Goal: Complete application form: Complete application form

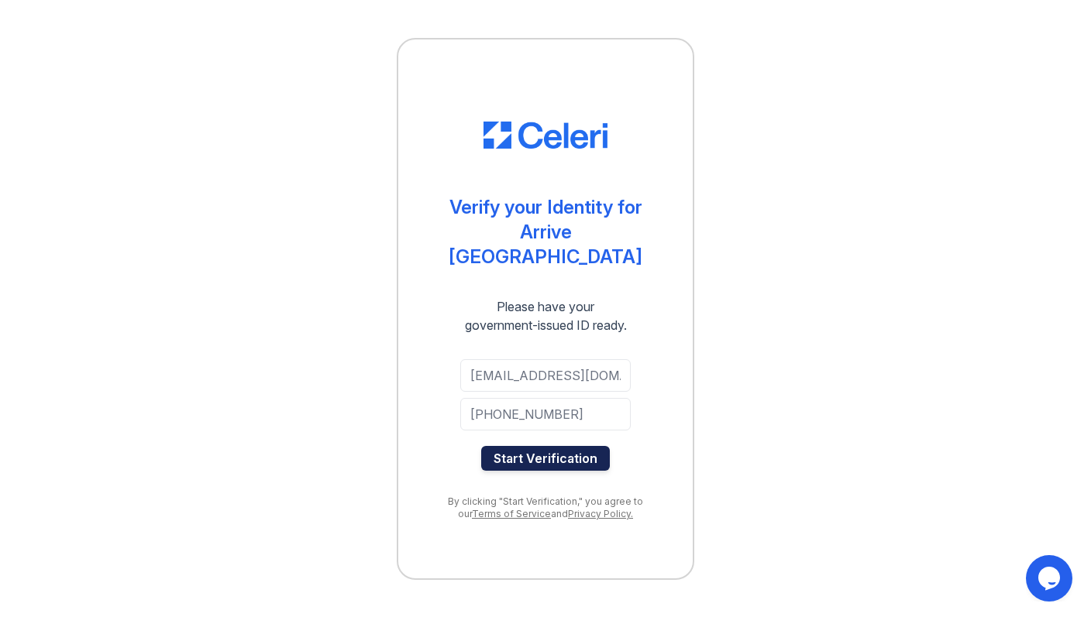
click at [553, 455] on button "Start Verification" at bounding box center [545, 458] width 129 height 25
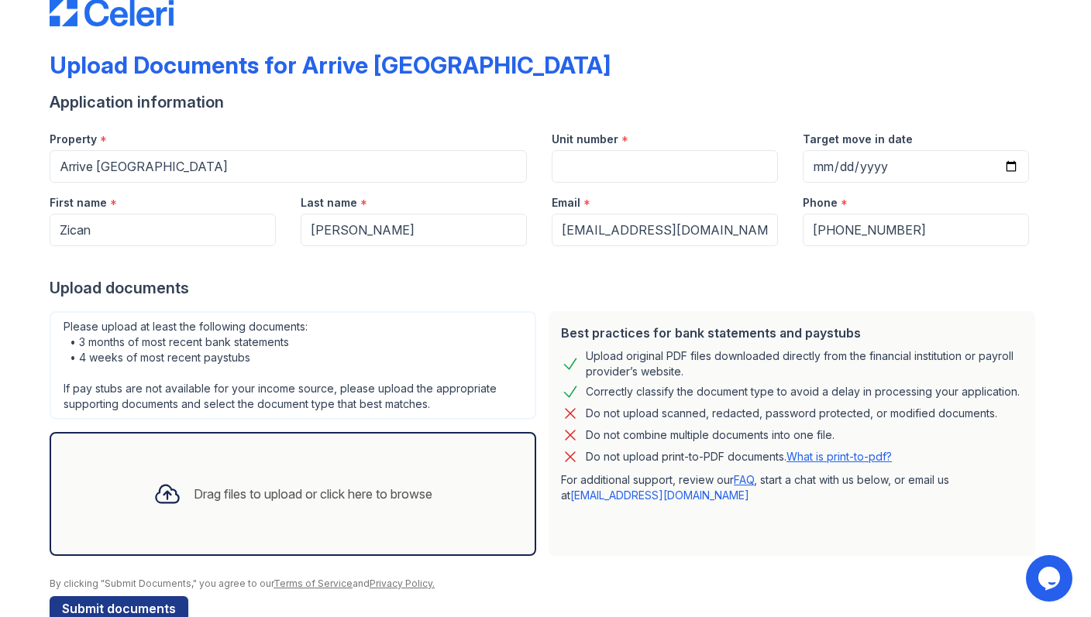
scroll to position [74, 0]
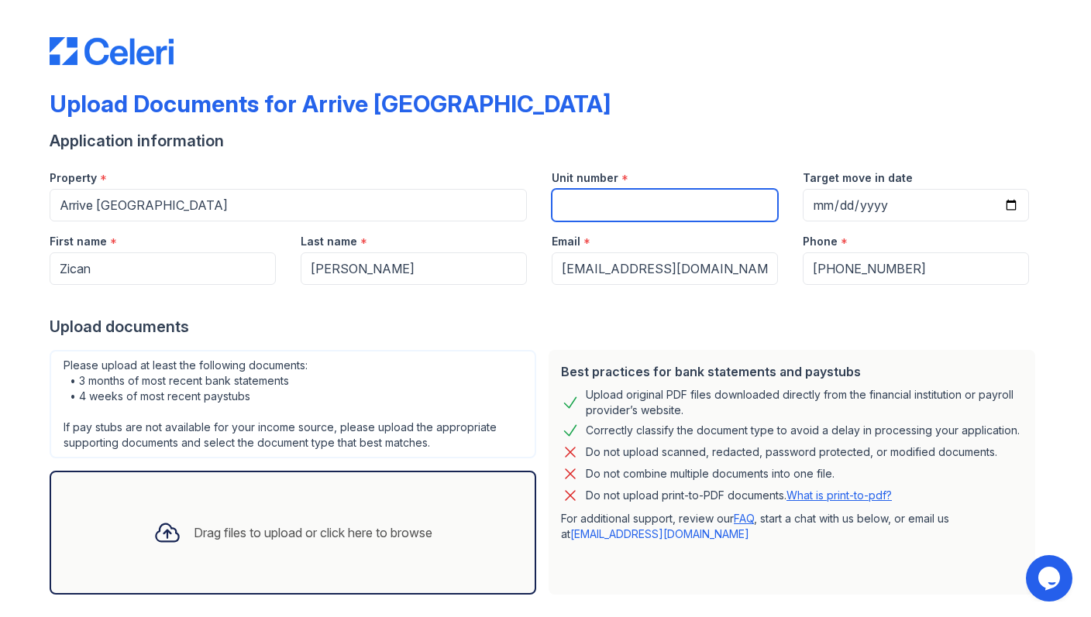
click at [615, 214] on input "Unit number" at bounding box center [665, 205] width 226 height 33
type input "227"
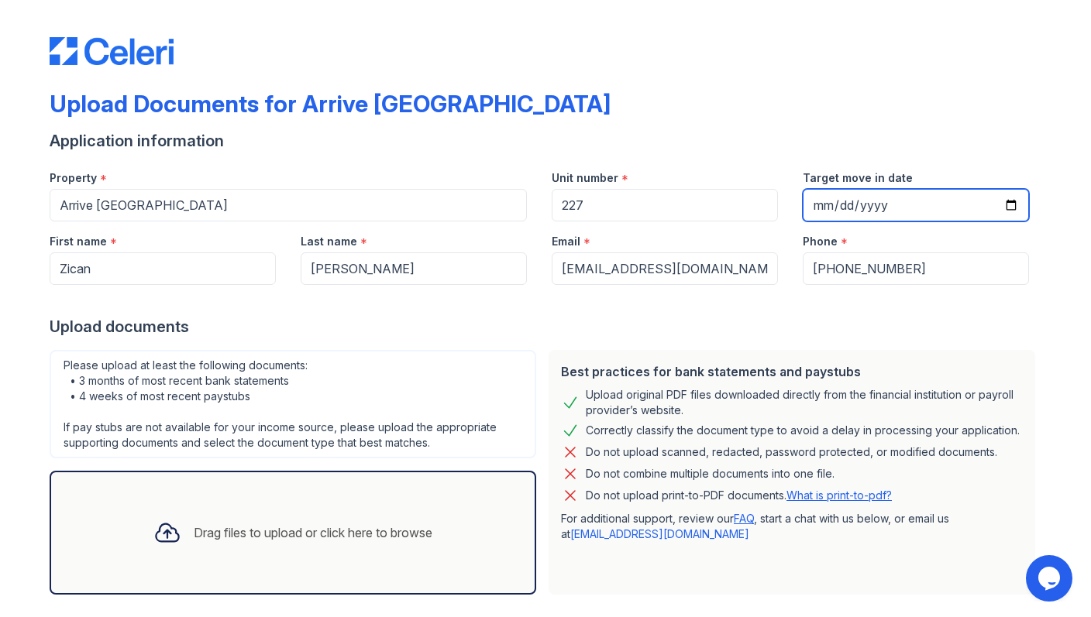
click at [902, 199] on input "Target move in date" at bounding box center [915, 205] width 226 height 33
type input "2025-09-27"
click at [785, 311] on div at bounding box center [545, 300] width 991 height 31
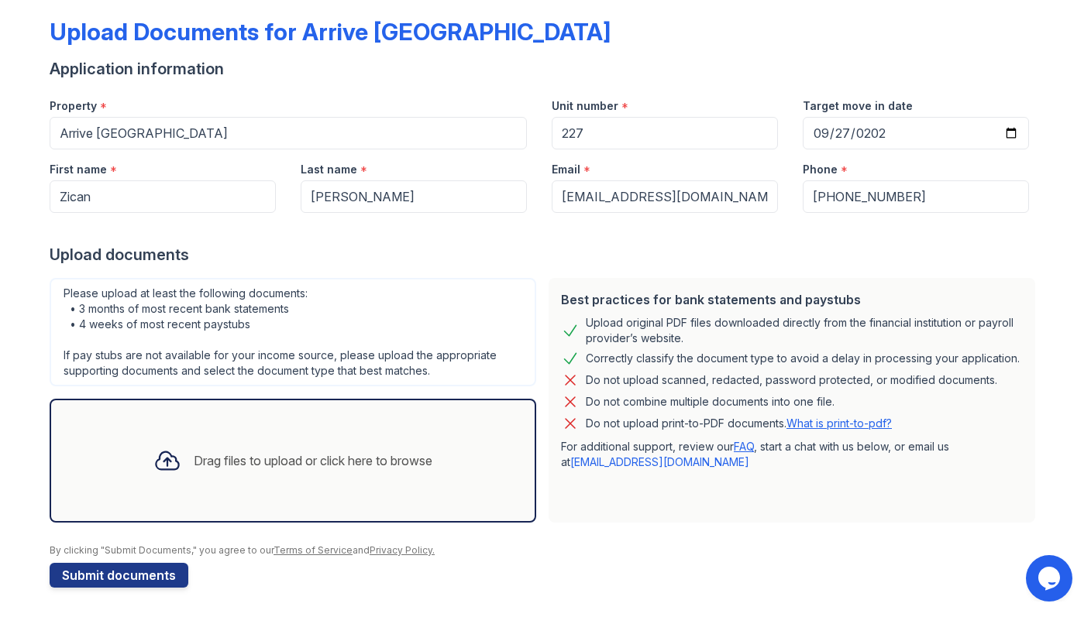
scroll to position [74, 0]
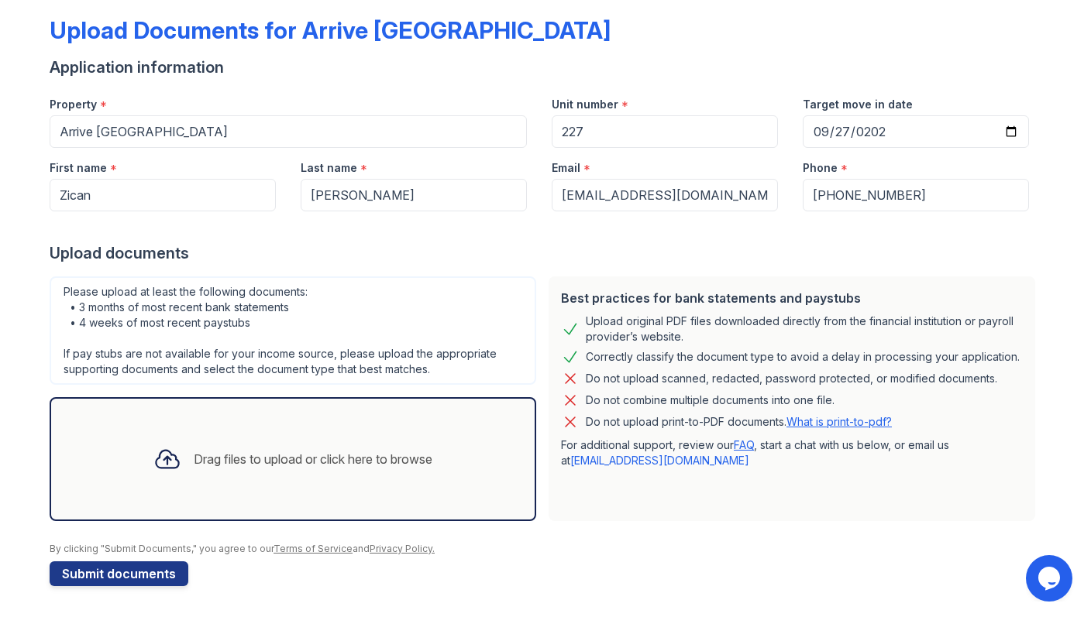
click at [256, 461] on div "Drag files to upload or click here to browse" at bounding box center [313, 459] width 239 height 19
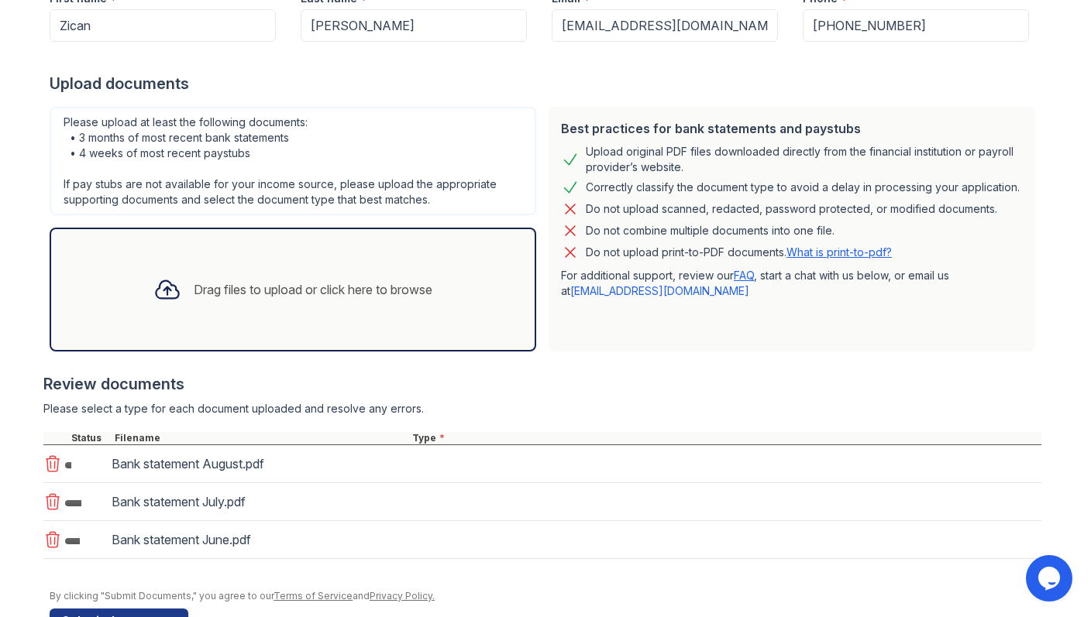
scroll to position [290, 0]
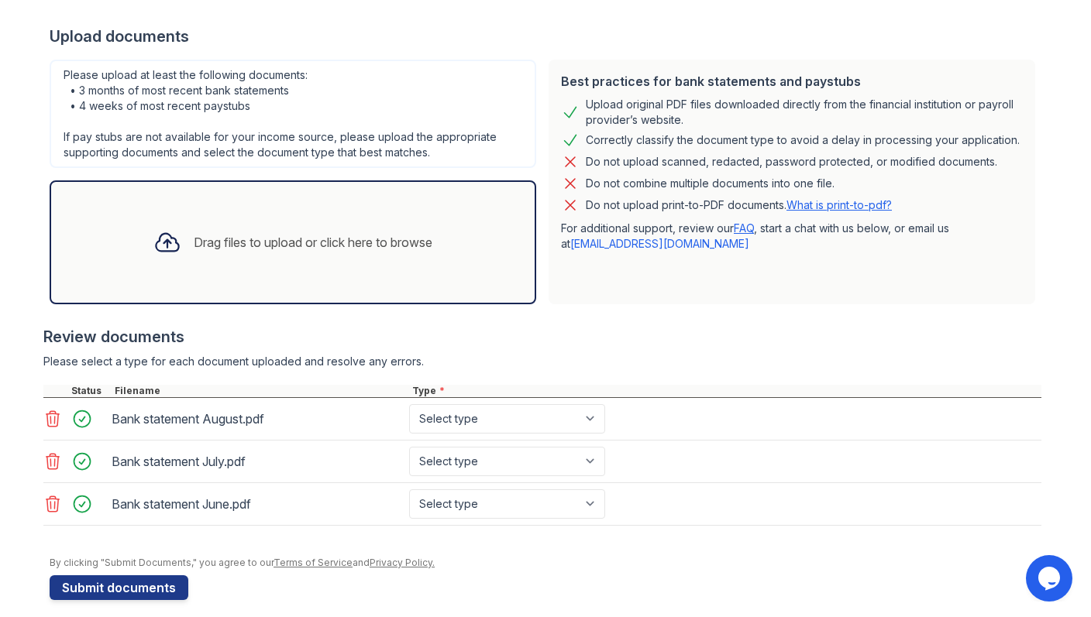
click at [278, 239] on div "Drag files to upload or click here to browse" at bounding box center [313, 242] width 239 height 19
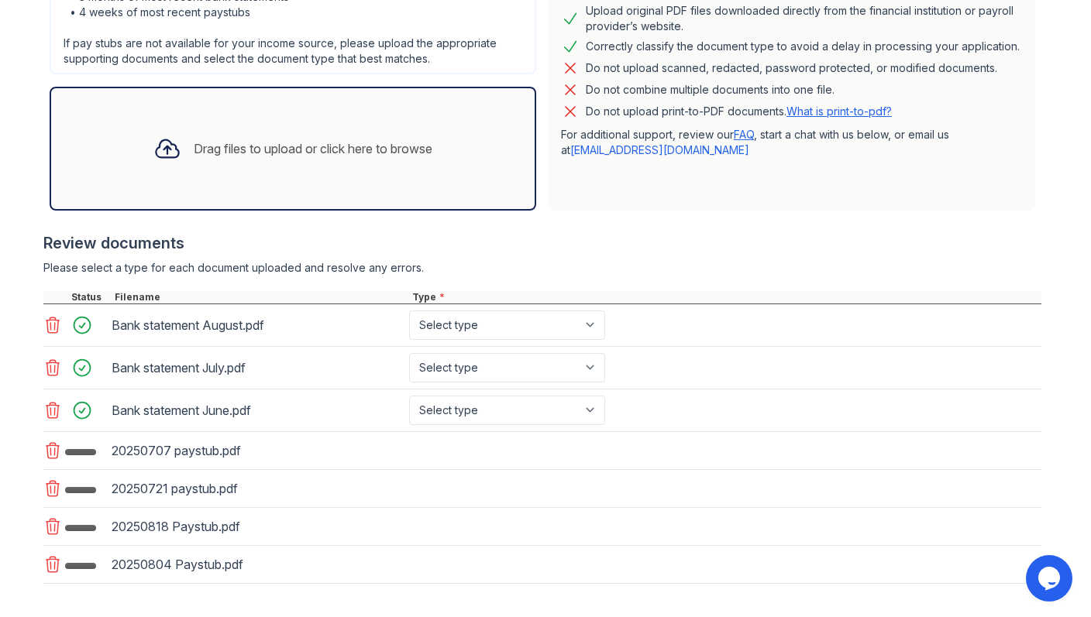
scroll to position [389, 0]
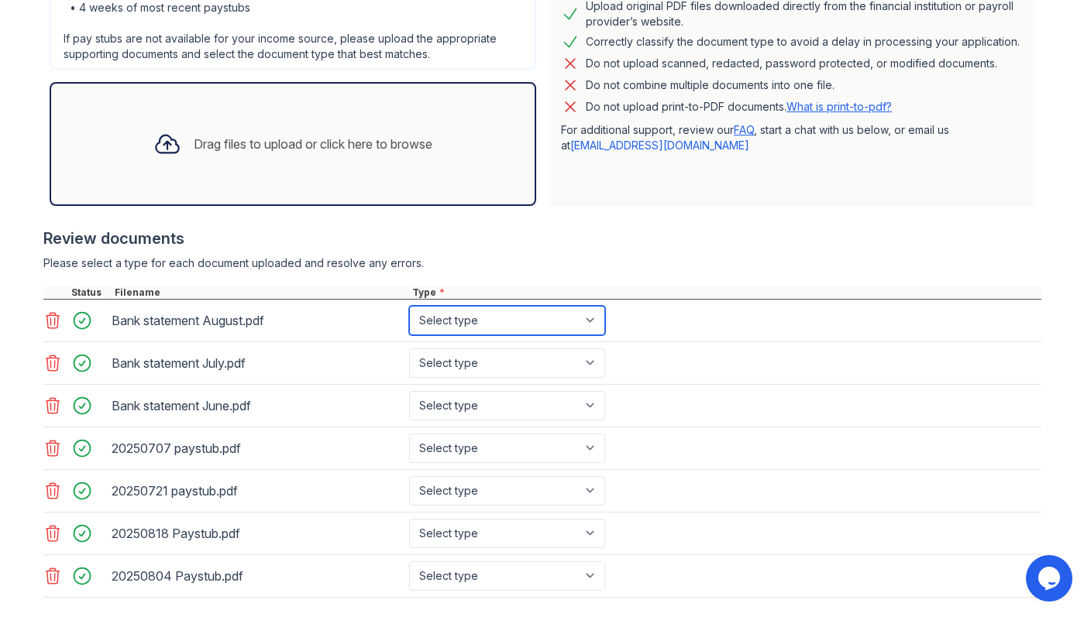
click at [592, 318] on select "Select type Paystub Bank Statement Offer Letter Tax Documents Benefit Award Let…" at bounding box center [507, 320] width 196 height 29
select select "bank_statement"
click at [409, 306] on select "Select type Paystub Bank Statement Offer Letter Tax Documents Benefit Award Let…" at bounding box center [507, 320] width 196 height 29
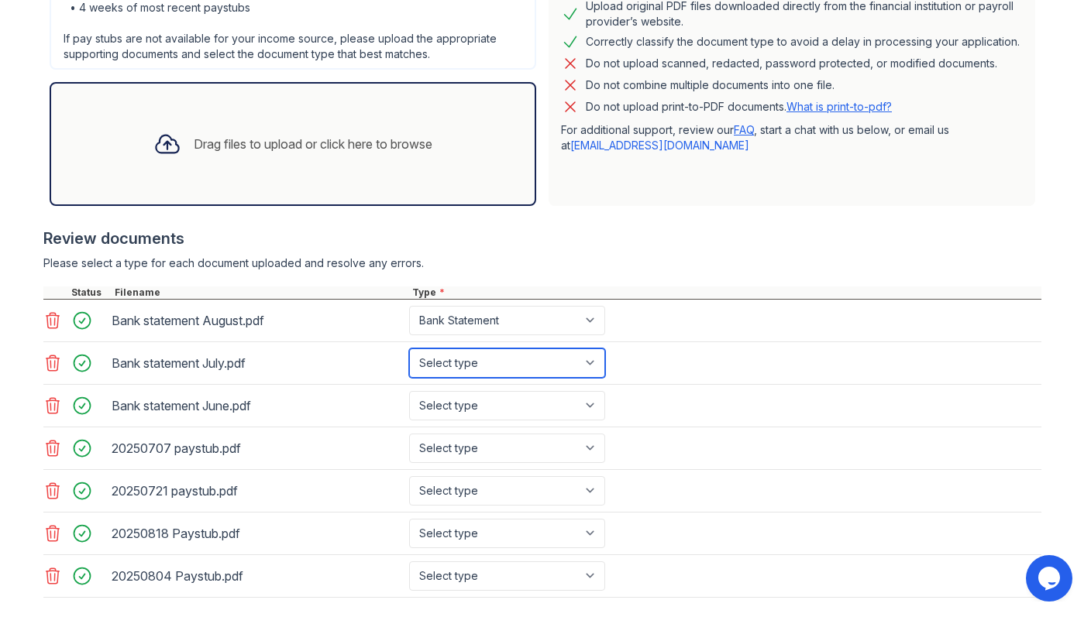
click at [586, 367] on select "Select type Paystub Bank Statement Offer Letter Tax Documents Benefit Award Let…" at bounding box center [507, 363] width 196 height 29
select select "bank_statement"
click at [409, 349] on select "Select type Paystub Bank Statement Offer Letter Tax Documents Benefit Award Let…" at bounding box center [507, 363] width 196 height 29
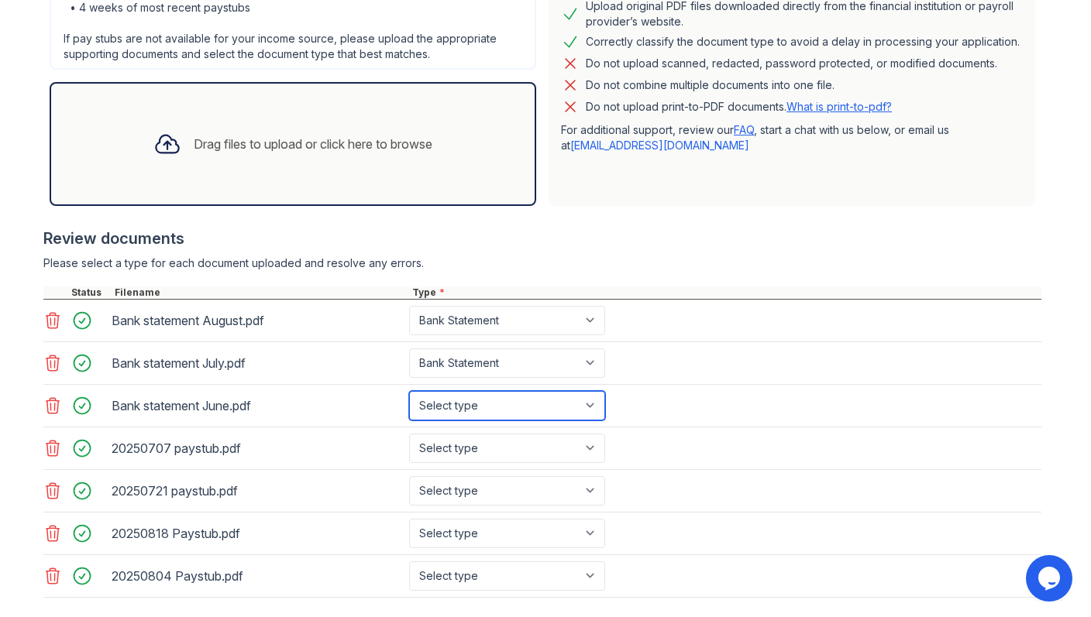
click at [583, 404] on select "Select type Paystub Bank Statement Offer Letter Tax Documents Benefit Award Let…" at bounding box center [507, 405] width 196 height 29
select select "bank_statement"
click at [409, 391] on select "Select type Paystub Bank Statement Offer Letter Tax Documents Benefit Award Let…" at bounding box center [507, 405] width 196 height 29
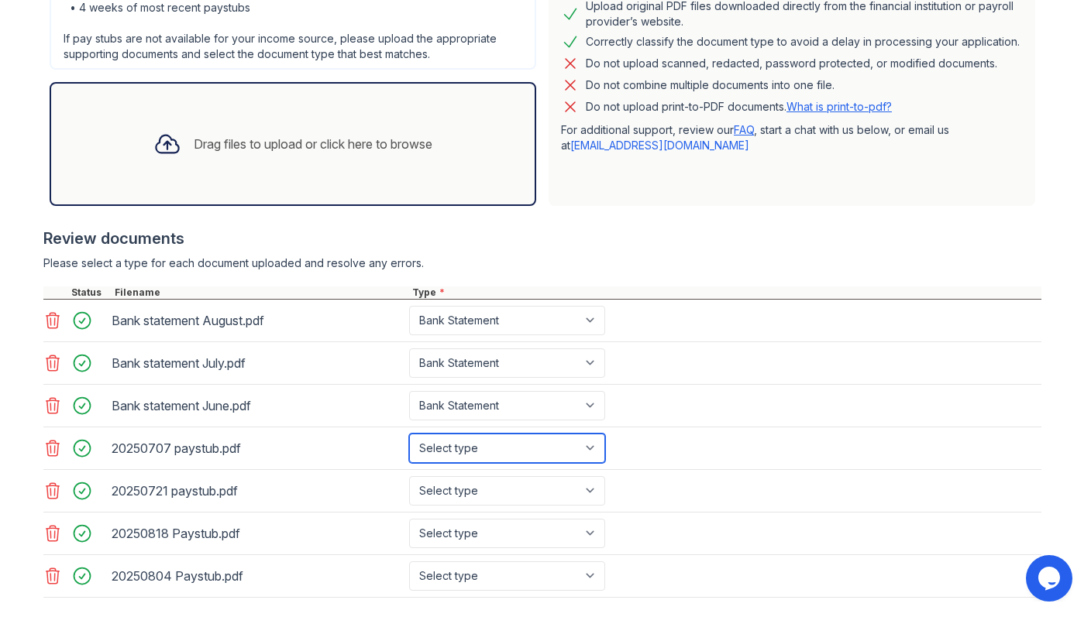
click at [580, 456] on select "Select type Paystub Bank Statement Offer Letter Tax Documents Benefit Award Let…" at bounding box center [507, 448] width 196 height 29
select select "paystub"
click at [409, 434] on select "Select type Paystub Bank Statement Offer Letter Tax Documents Benefit Award Let…" at bounding box center [507, 448] width 196 height 29
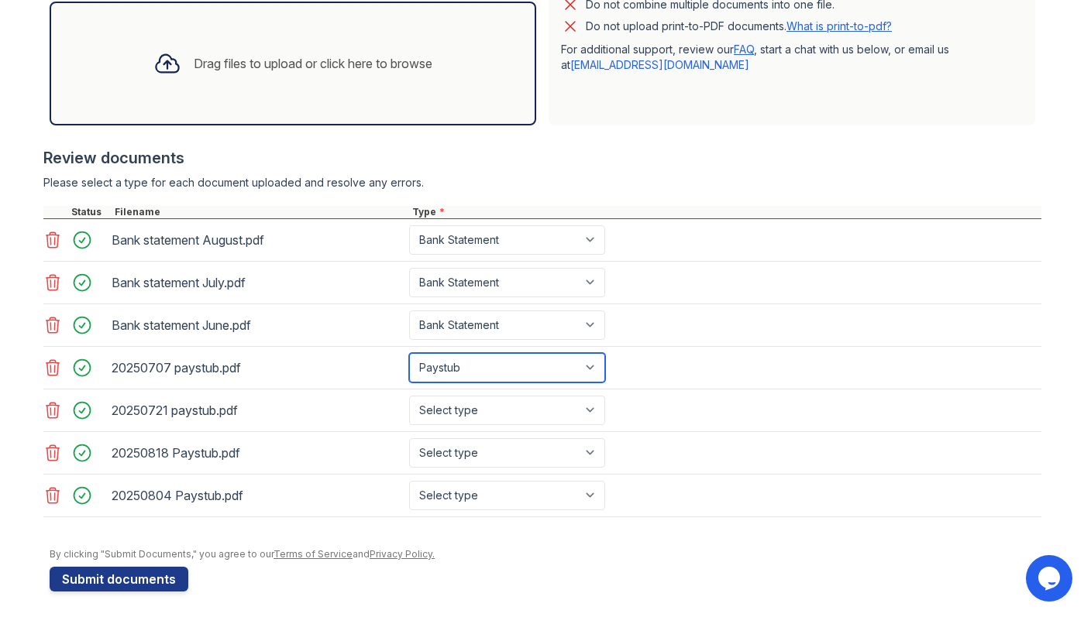
scroll to position [475, 0]
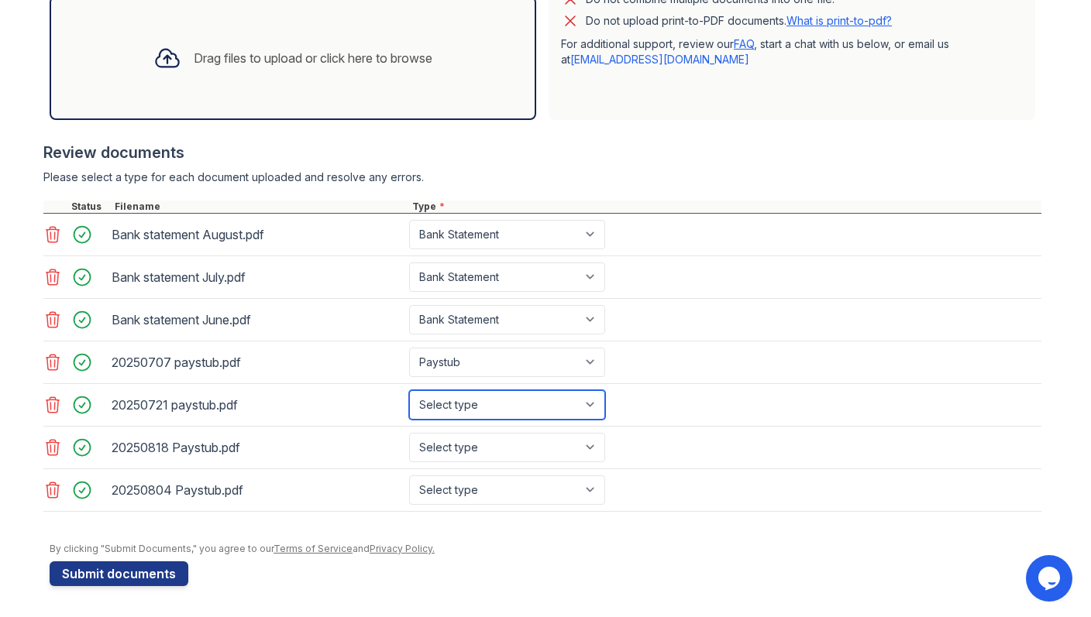
click at [572, 406] on select "Select type Paystub Bank Statement Offer Letter Tax Documents Benefit Award Let…" at bounding box center [507, 404] width 196 height 29
select select "paystub"
click at [409, 390] on select "Select type Paystub Bank Statement Offer Letter Tax Documents Benefit Award Let…" at bounding box center [507, 404] width 196 height 29
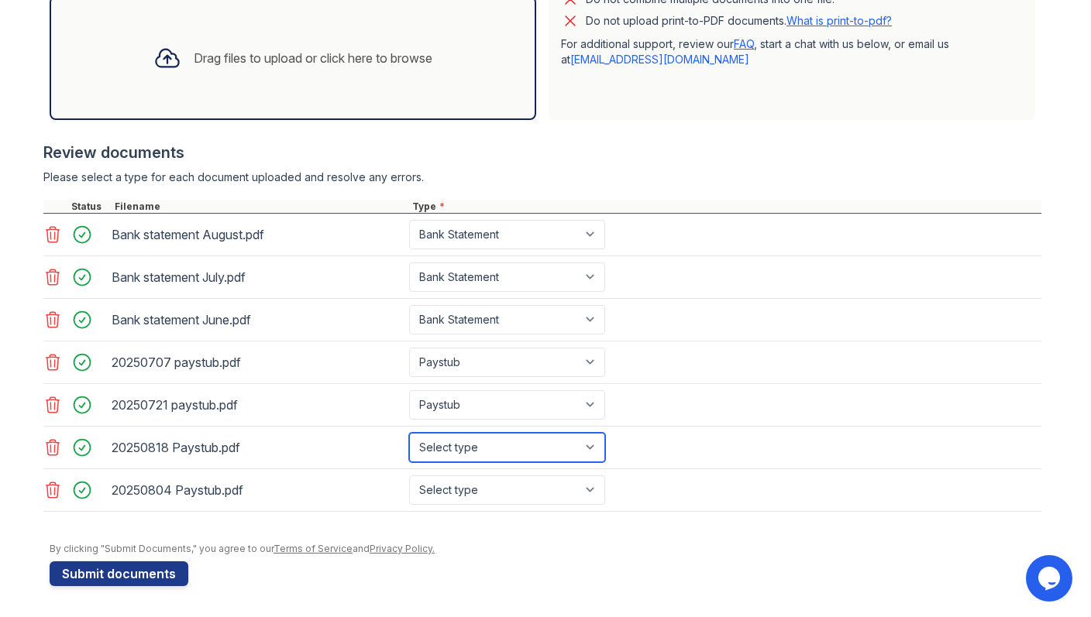
click at [553, 442] on select "Select type Paystub Bank Statement Offer Letter Tax Documents Benefit Award Let…" at bounding box center [507, 447] width 196 height 29
select select "paystub"
click at [409, 433] on select "Select type Paystub Bank Statement Offer Letter Tax Documents Benefit Award Let…" at bounding box center [507, 447] width 196 height 29
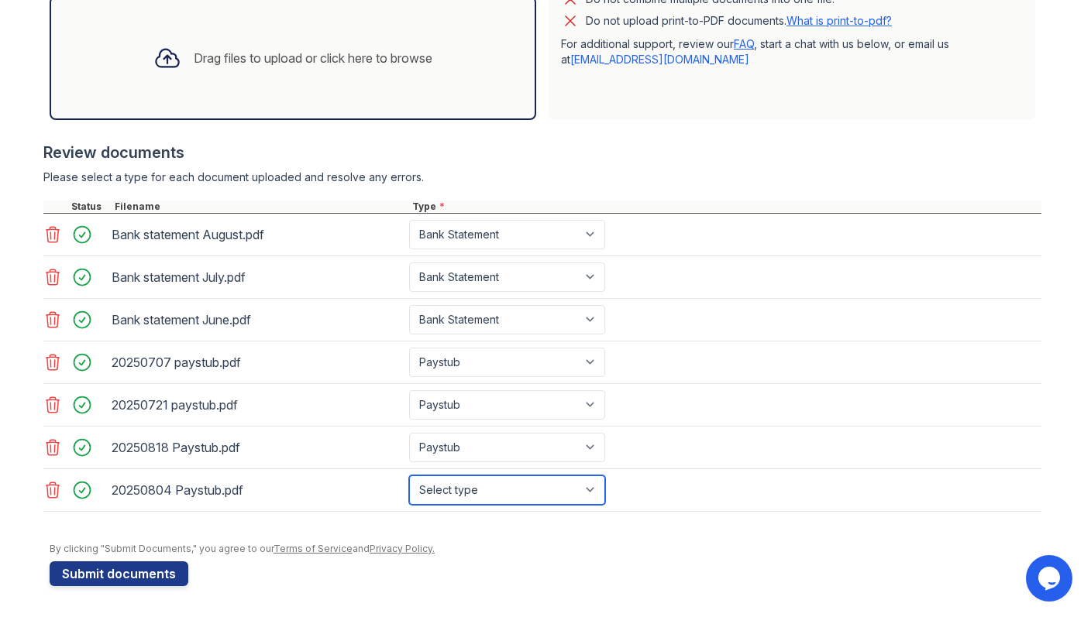
click at [542, 489] on select "Select type Paystub Bank Statement Offer Letter Tax Documents Benefit Award Let…" at bounding box center [507, 490] width 196 height 29
select select "paystub"
click at [409, 476] on select "Select type Paystub Bank Statement Offer Letter Tax Documents Benefit Award Let…" at bounding box center [507, 490] width 196 height 29
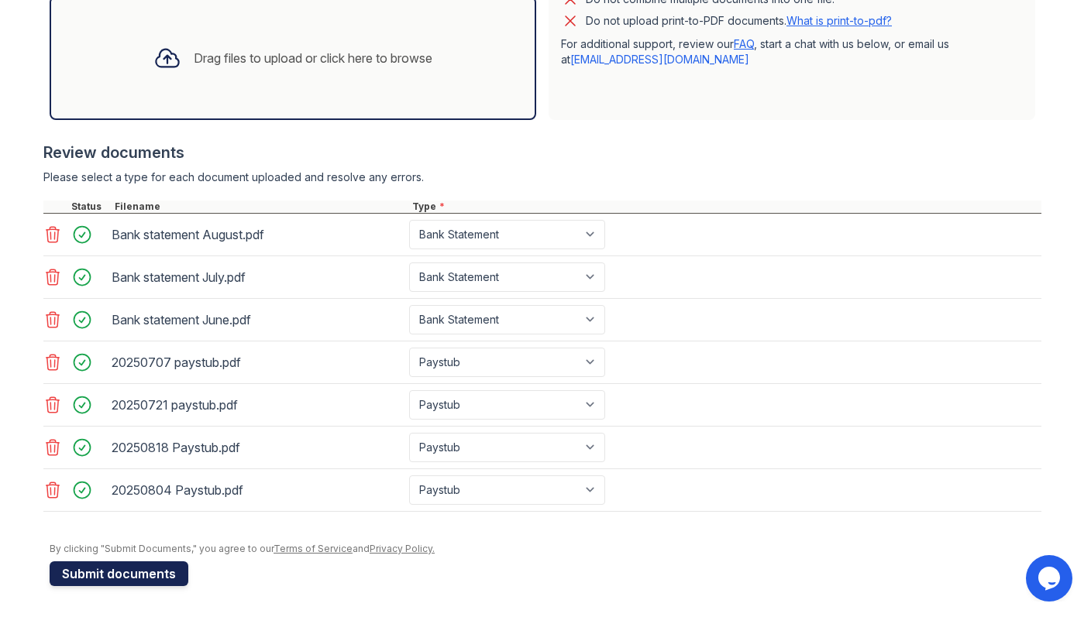
click at [125, 571] on button "Submit documents" at bounding box center [119, 574] width 139 height 25
